Goal: Task Accomplishment & Management: Manage account settings

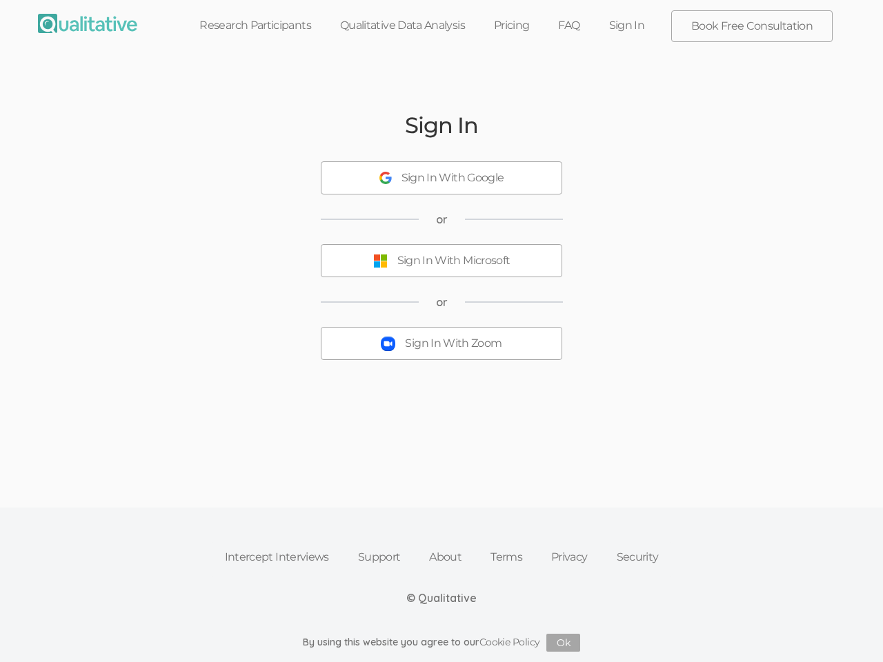
click at [441, 331] on button "Sign In With Zoom" at bounding box center [441, 343] width 241 height 33
click at [441, 178] on div "Sign In With Google" at bounding box center [452, 178] width 103 height 16
click at [441, 261] on div "Sign In With Microsoft" at bounding box center [453, 261] width 113 height 16
click at [441, 343] on div "Sign In With Zoom" at bounding box center [453, 344] width 97 height 16
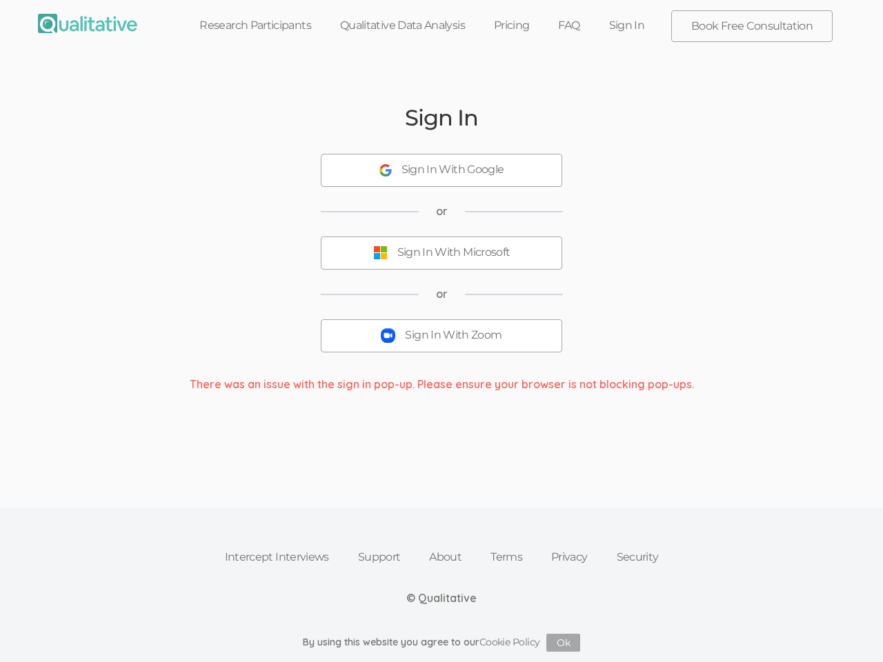
click at [563, 643] on button "Ok" at bounding box center [563, 643] width 34 height 18
